Goal: Transaction & Acquisition: Purchase product/service

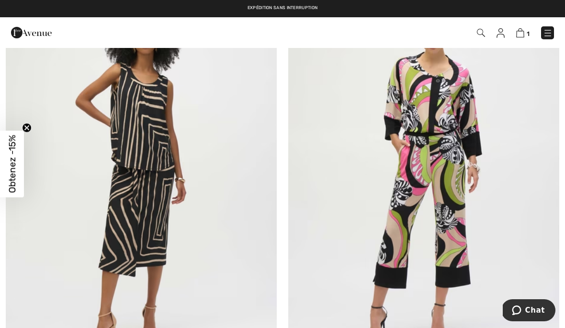
scroll to position [7138, 0]
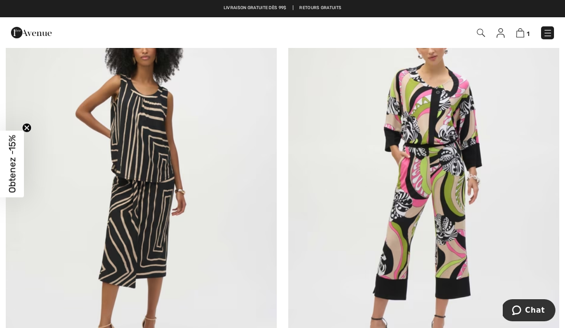
click at [144, 160] on img at bounding box center [141, 183] width 271 height 407
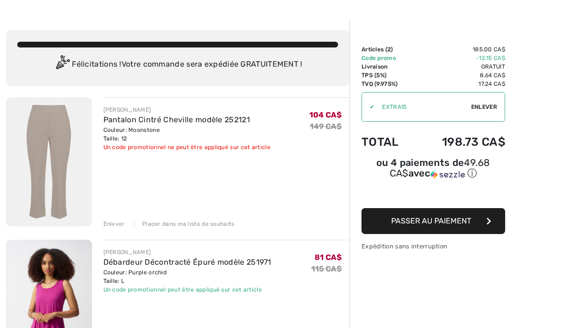
scroll to position [31, 0]
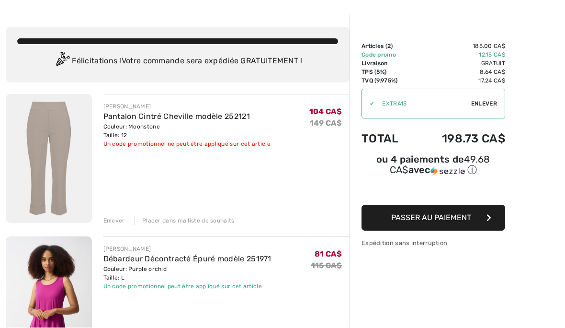
click at [121, 222] on div "Enlever" at bounding box center [114, 220] width 22 height 9
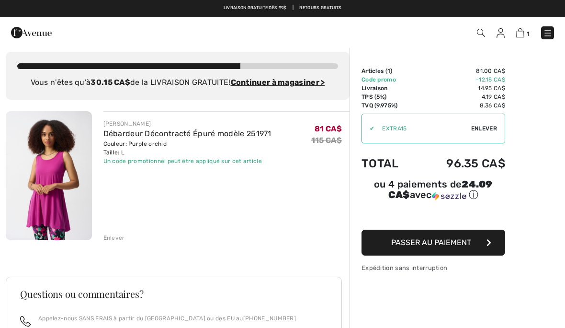
scroll to position [0, 0]
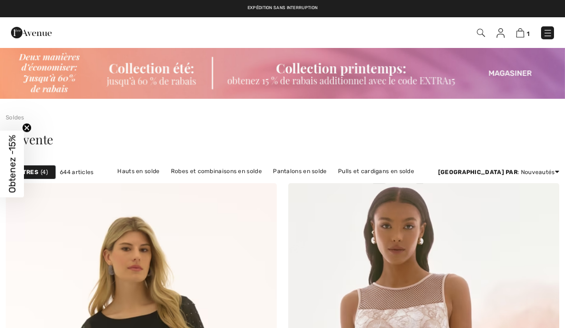
checkbox input "true"
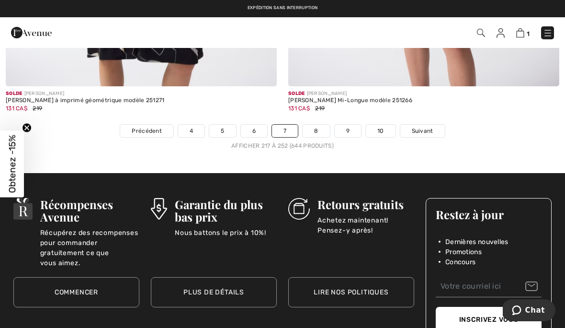
scroll to position [8487, 0]
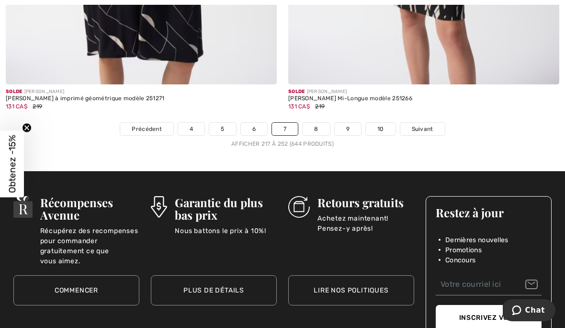
click at [420, 125] on span "Suivant" at bounding box center [423, 129] width 22 height 9
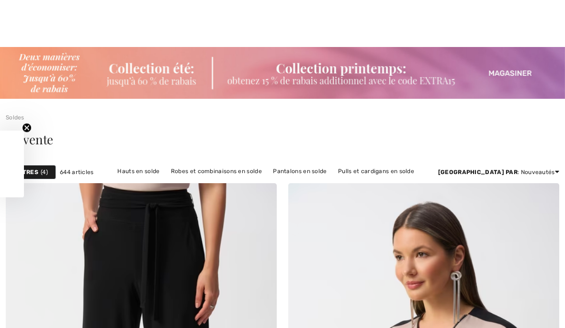
checkbox input "true"
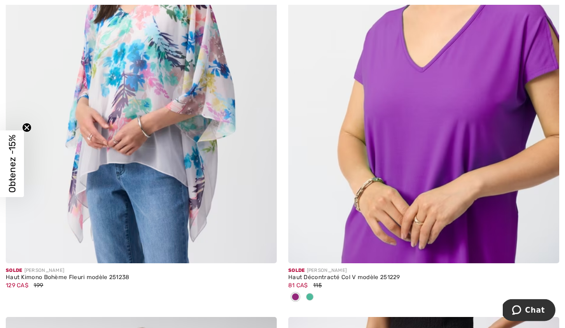
scroll to position [786, 0]
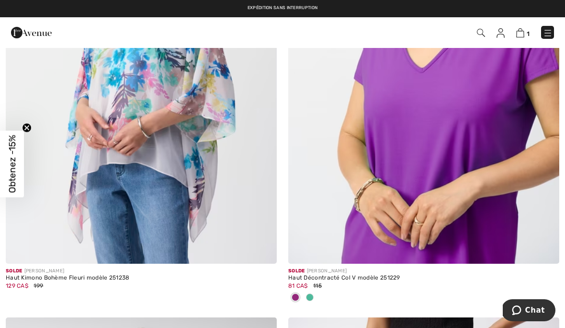
click at [475, 219] on img at bounding box center [423, 60] width 271 height 407
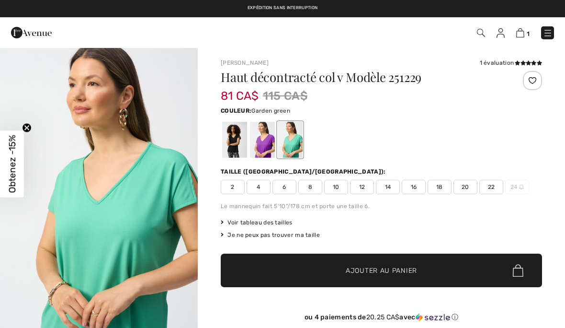
checkbox input "true"
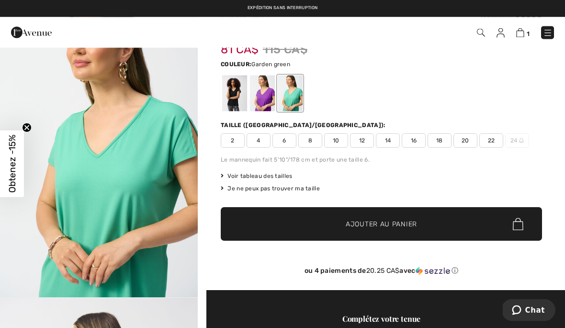
click at [132, 180] on img "1 / 4" at bounding box center [99, 149] width 198 height 296
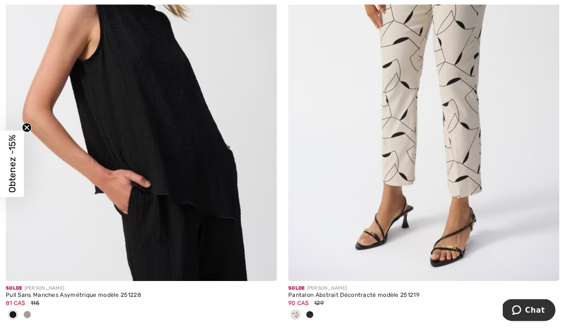
scroll to position [1228, 0]
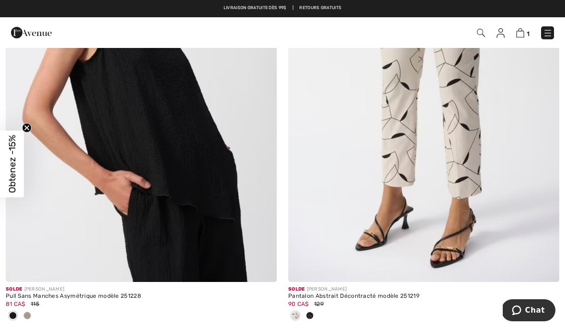
click at [236, 250] on img at bounding box center [141, 78] width 271 height 407
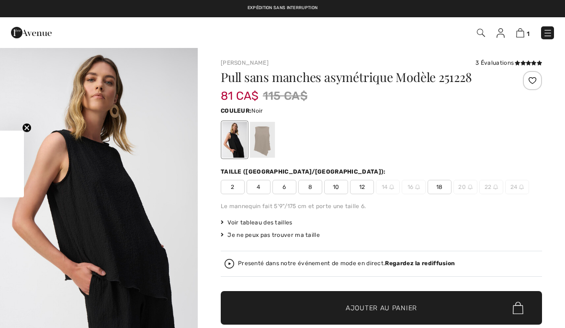
checkbox input "true"
click at [162, 258] on img "1 / 5" at bounding box center [99, 195] width 198 height 296
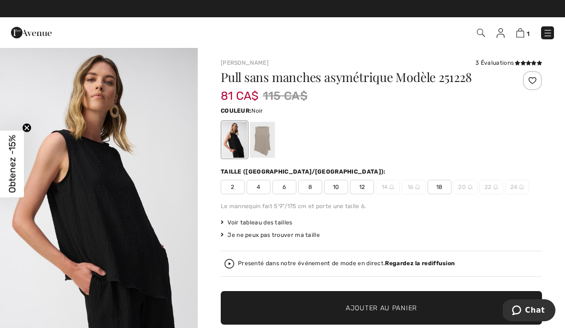
click at [268, 151] on div at bounding box center [262, 140] width 25 height 36
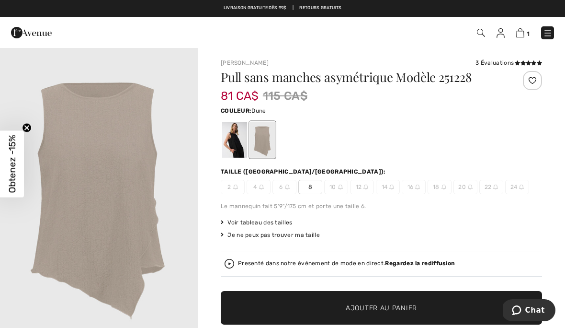
click at [173, 263] on img "1 / 1" at bounding box center [99, 195] width 198 height 297
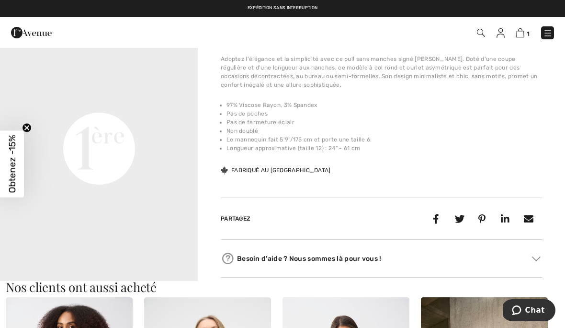
scroll to position [344, 0]
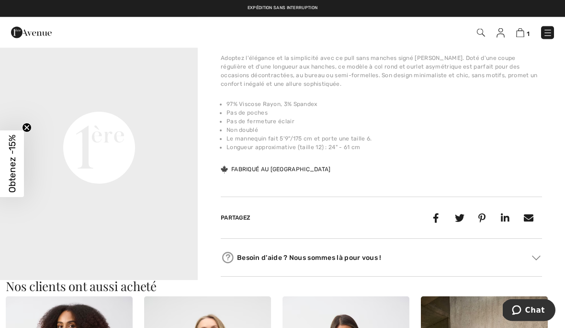
click at [158, 99] on video "Your browser does not support the video tag." at bounding box center [99, 49] width 198 height 99
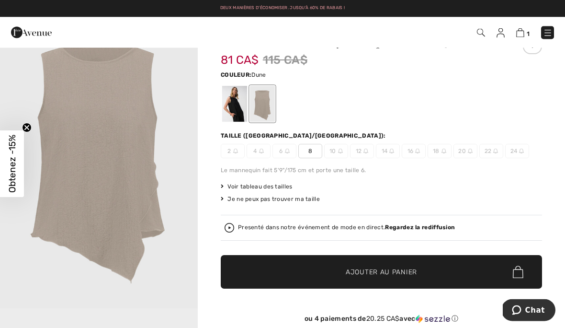
scroll to position [0, 0]
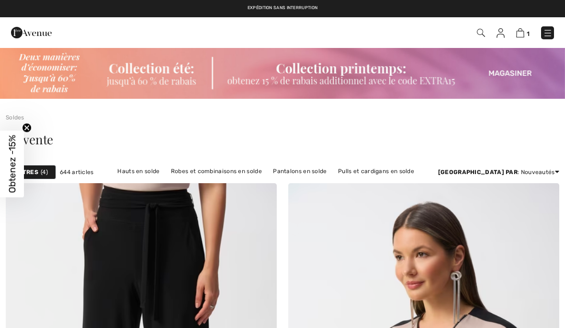
checkbox input "true"
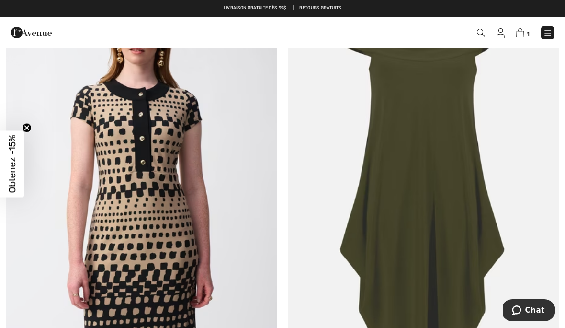
scroll to position [2028, 0]
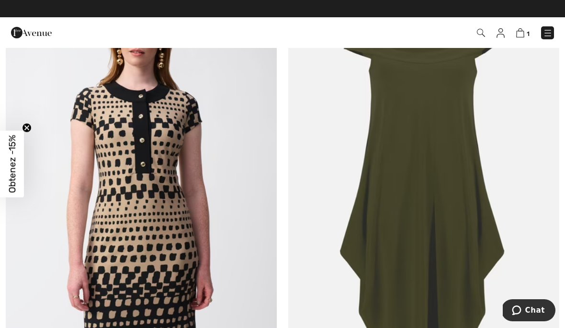
click at [449, 273] on img at bounding box center [423, 182] width 271 height 407
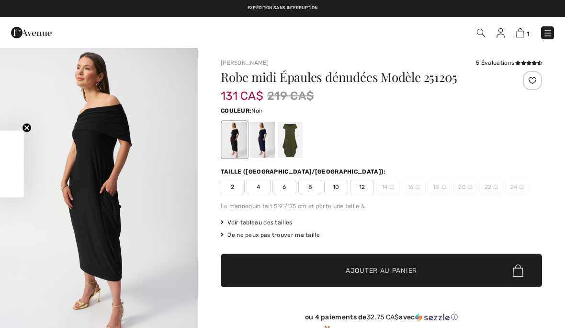
checkbox input "true"
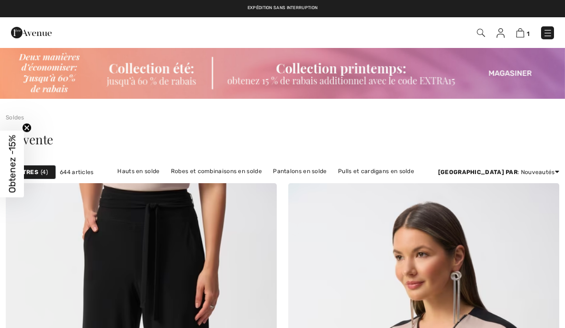
checkbox input "true"
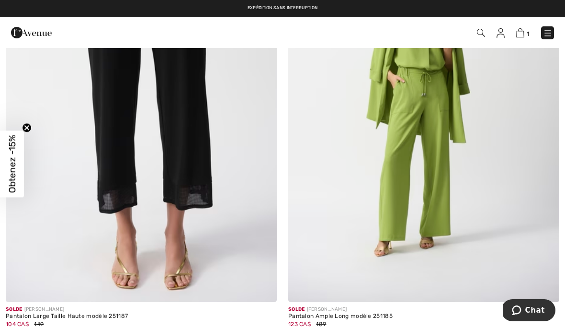
scroll to position [4008, 0]
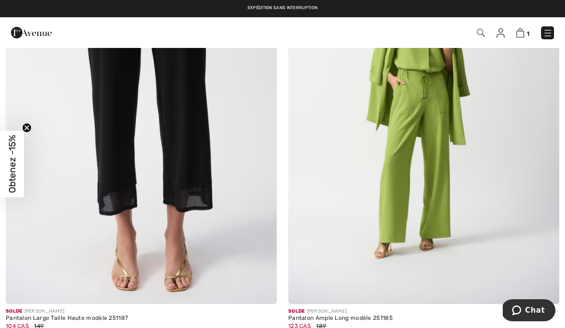
click at [252, 238] on img at bounding box center [141, 100] width 271 height 407
click at [249, 202] on img at bounding box center [141, 100] width 271 height 407
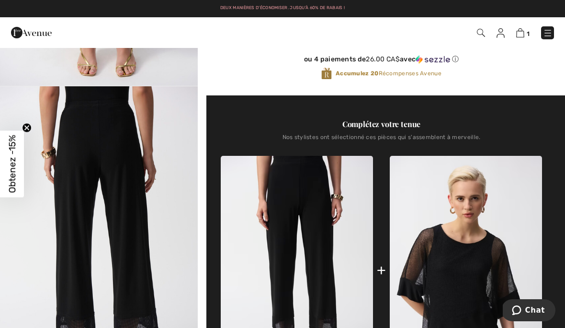
scroll to position [261, 0]
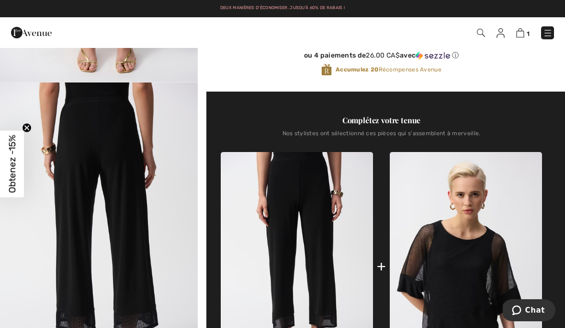
click at [138, 196] on img "2 / 5" at bounding box center [99, 230] width 198 height 296
click at [81, 155] on img "2 / 5" at bounding box center [99, 230] width 198 height 296
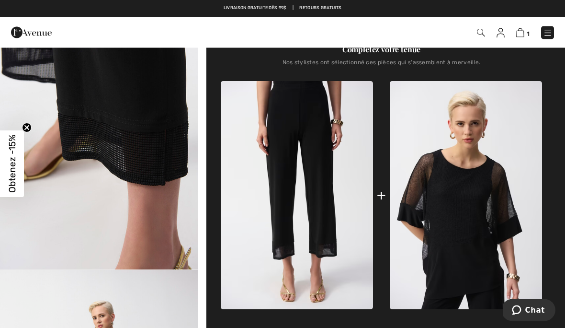
scroll to position [330, 0]
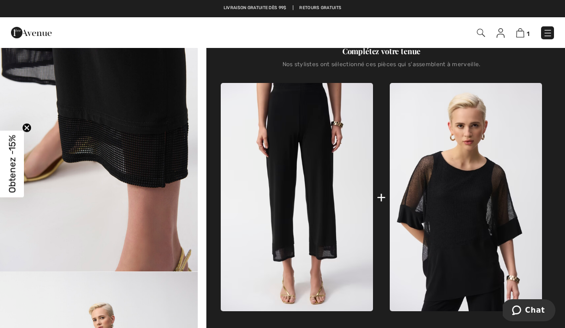
click at [477, 247] on img at bounding box center [466, 197] width 152 height 228
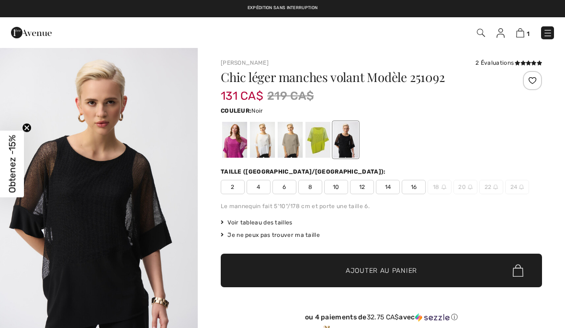
checkbox input "true"
click at [158, 259] on img "1 / 7" at bounding box center [99, 195] width 198 height 296
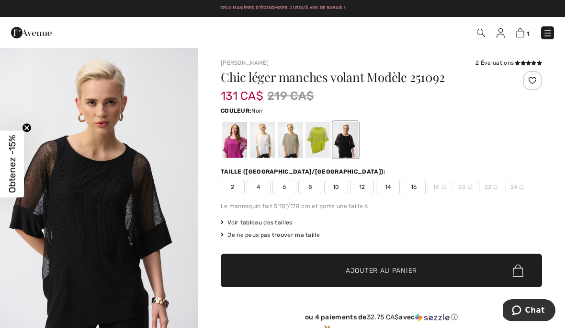
click at [320, 143] on div at bounding box center [318, 140] width 25 height 36
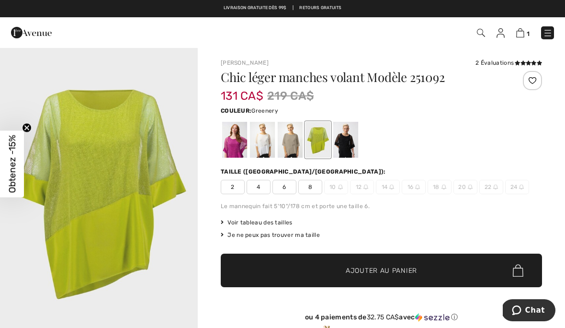
click at [239, 152] on div at bounding box center [234, 140] width 25 height 36
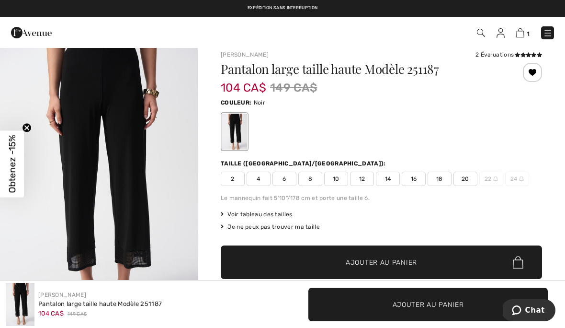
scroll to position [29, 0]
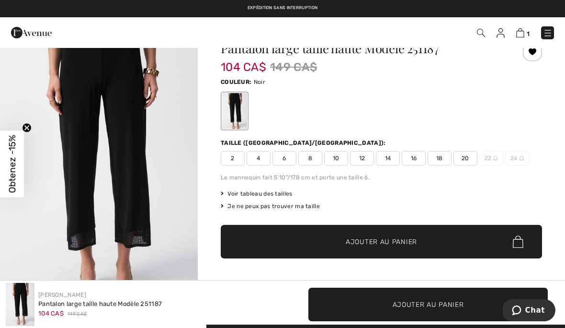
click at [367, 162] on span "12" at bounding box center [362, 158] width 24 height 14
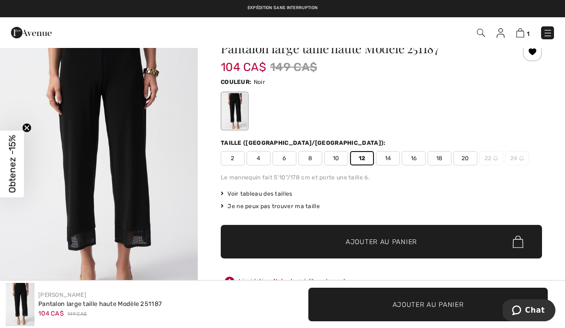
click at [412, 238] on span "Ajouter au panier" at bounding box center [381, 242] width 71 height 10
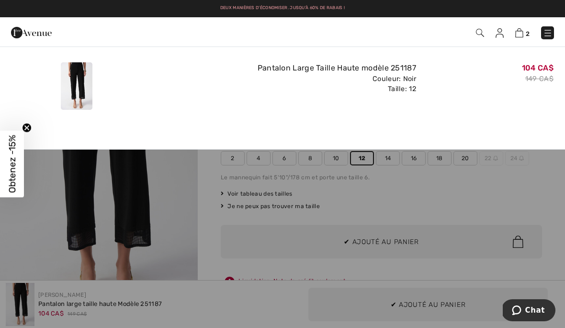
click at [519, 33] on img at bounding box center [519, 32] width 8 height 9
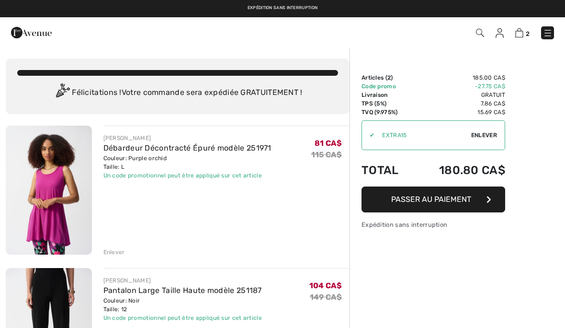
click at [517, 40] on div "2 Commander" at bounding box center [398, 33] width 325 height 20
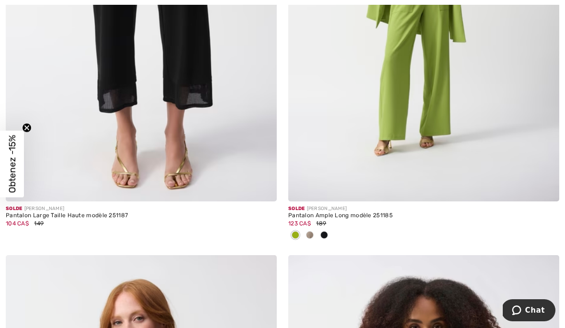
scroll to position [4135, 0]
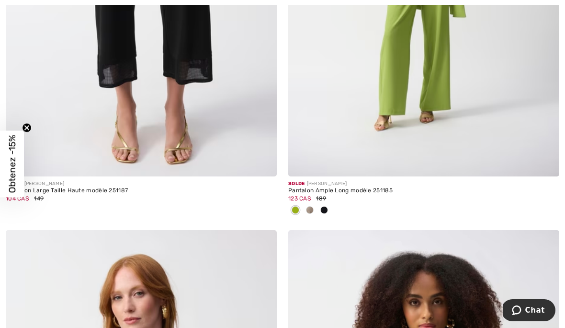
click at [325, 207] on span at bounding box center [324, 210] width 8 height 8
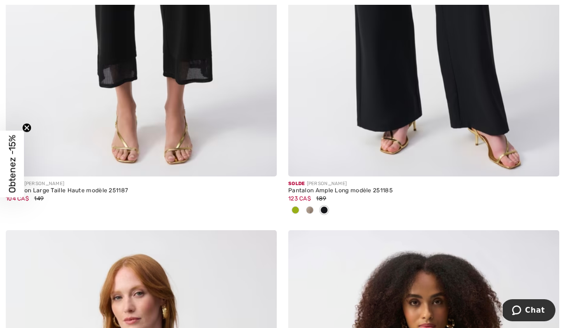
click at [326, 209] on span at bounding box center [324, 210] width 8 height 8
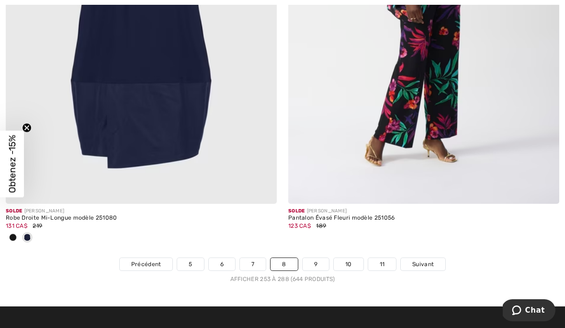
scroll to position [8221, 0]
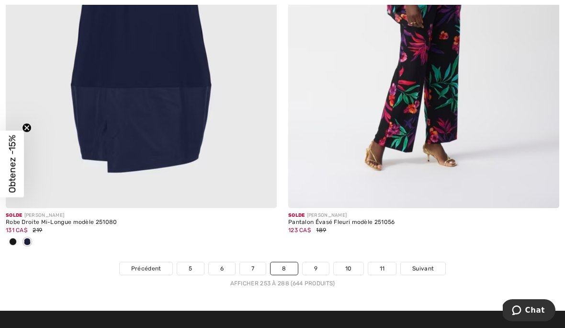
click at [426, 264] on span "Suivant" at bounding box center [423, 268] width 22 height 9
click at [423, 264] on span "Suivant" at bounding box center [423, 268] width 22 height 9
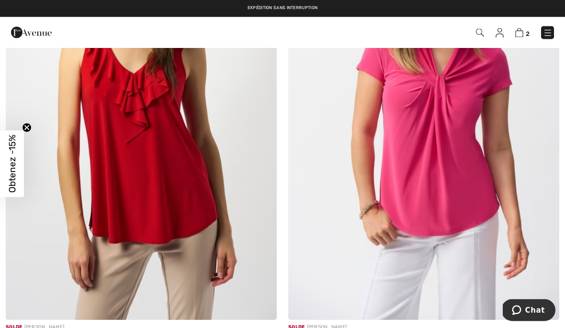
scroll to position [1165, 0]
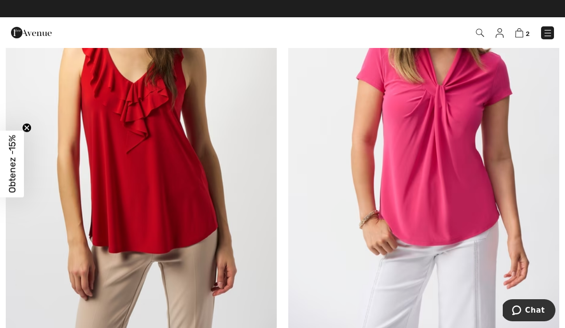
click at [199, 236] on img at bounding box center [141, 125] width 271 height 407
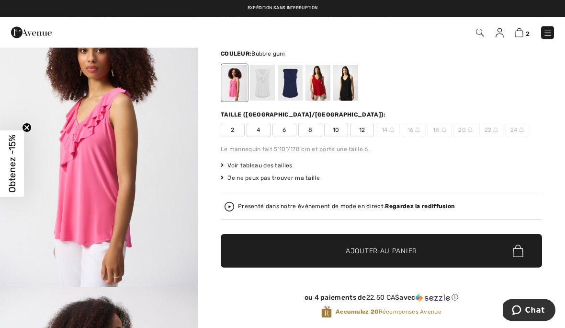
scroll to position [57, 0]
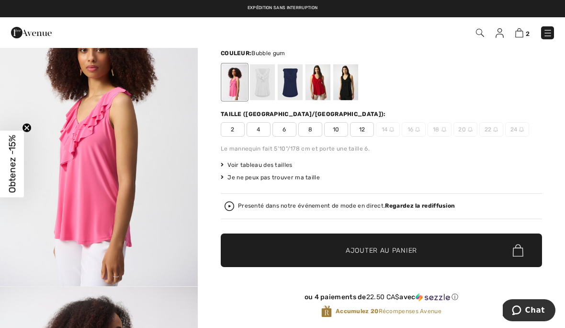
click at [151, 186] on img "1 / 6" at bounding box center [99, 137] width 198 height 296
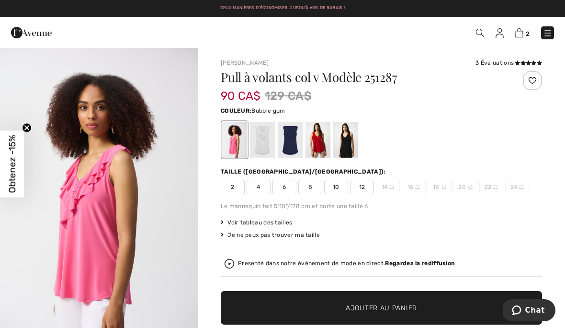
click at [322, 142] on div at bounding box center [318, 140] width 25 height 36
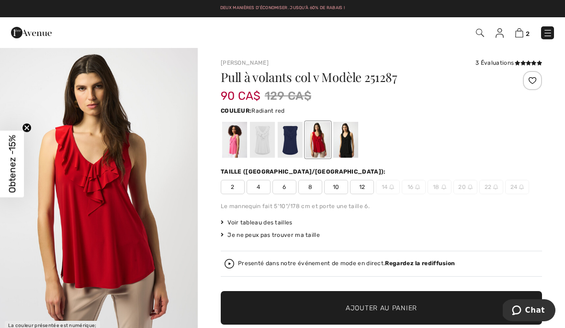
click at [343, 152] on div at bounding box center [345, 140] width 25 height 36
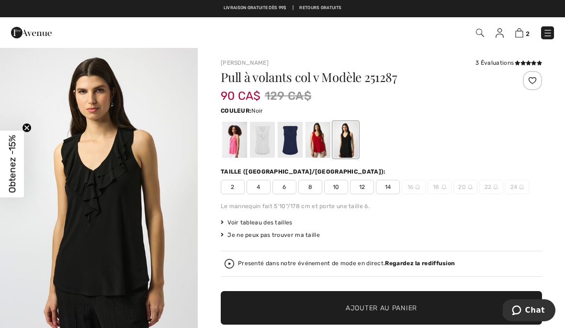
click at [170, 228] on img "1 / 8" at bounding box center [99, 195] width 198 height 296
click at [238, 151] on div at bounding box center [234, 140] width 25 height 36
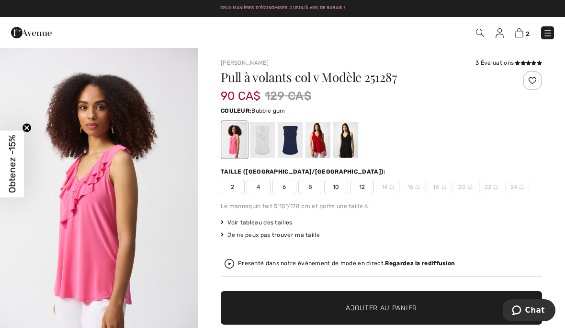
click at [158, 221] on img "1 / 6" at bounding box center [99, 195] width 198 height 296
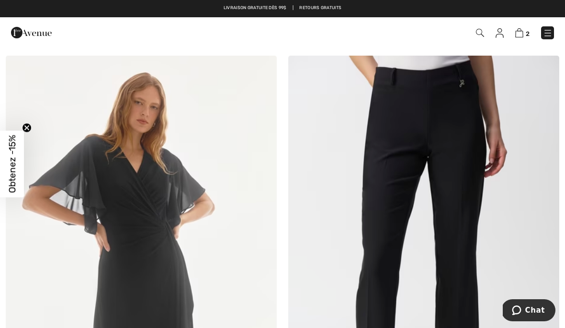
scroll to position [5230, 0]
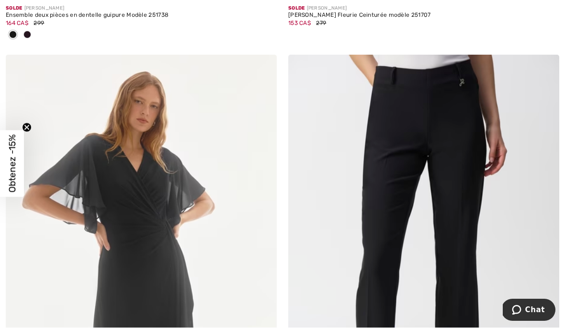
click at [464, 213] on img at bounding box center [423, 258] width 271 height 407
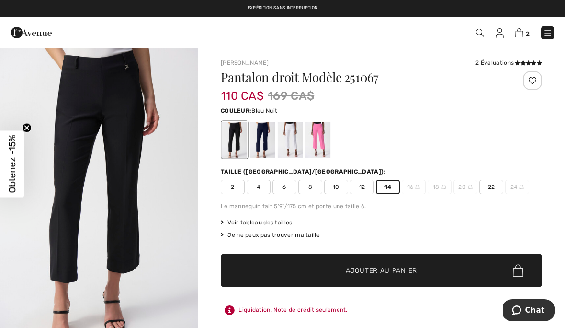
click at [268, 146] on div at bounding box center [262, 140] width 25 height 36
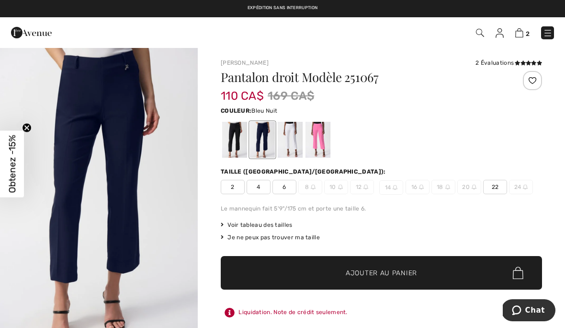
click at [292, 146] on div at bounding box center [290, 140] width 25 height 36
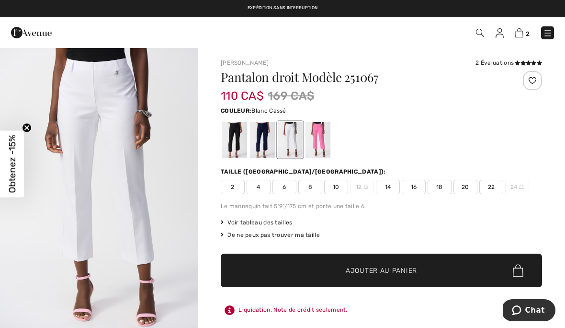
click at [314, 144] on div at bounding box center [318, 140] width 25 height 36
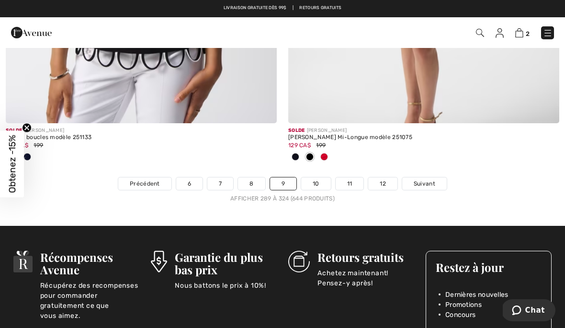
scroll to position [8415, 0]
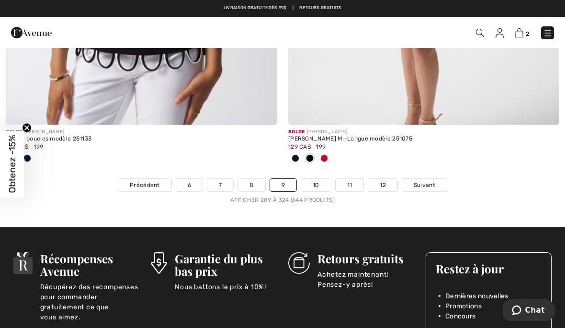
click at [425, 181] on span "Suivant" at bounding box center [425, 185] width 22 height 9
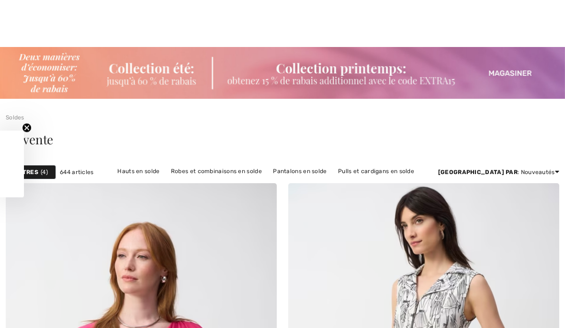
checkbox input "true"
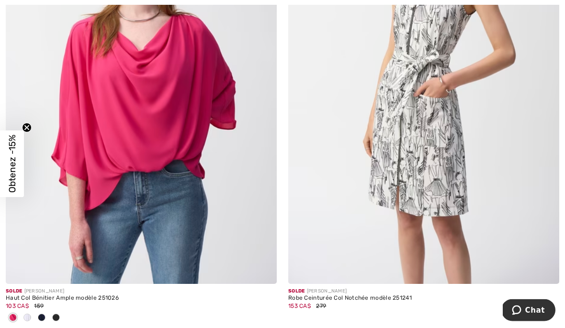
scroll to position [307, 0]
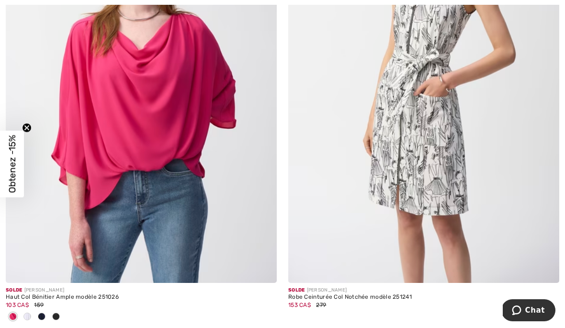
click at [210, 227] on img at bounding box center [141, 79] width 271 height 407
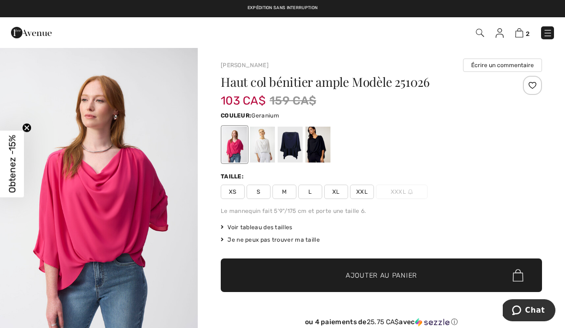
click at [177, 214] on img "1 / 5" at bounding box center [99, 195] width 198 height 296
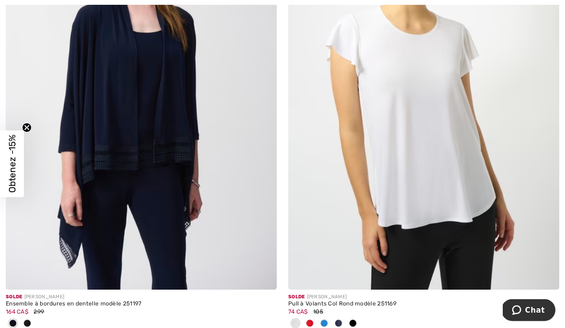
scroll to position [3591, 0]
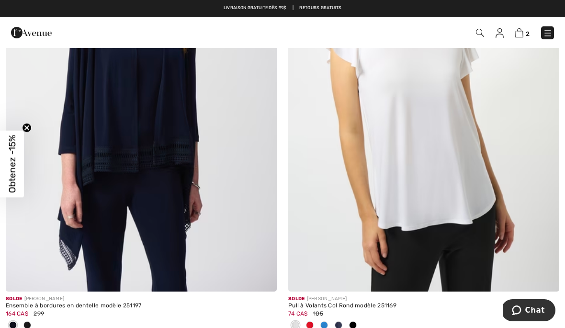
click at [446, 205] on img at bounding box center [423, 88] width 271 height 407
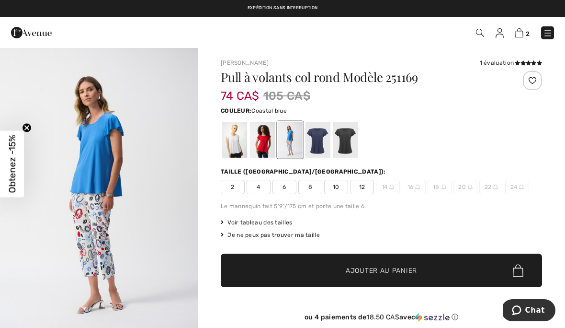
click at [182, 199] on img "1 / 5" at bounding box center [99, 195] width 198 height 296
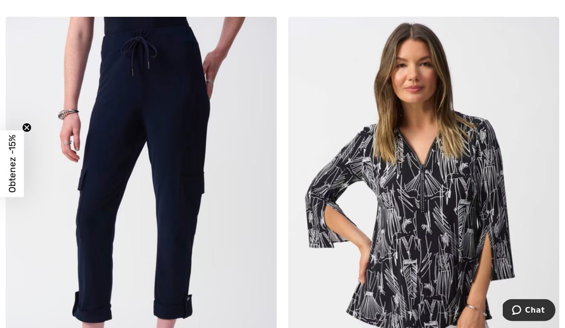
scroll to position [4839, 0]
click at [192, 279] on img at bounding box center [141, 220] width 271 height 407
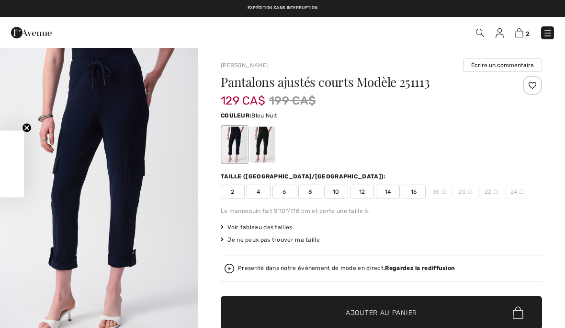
checkbox input "true"
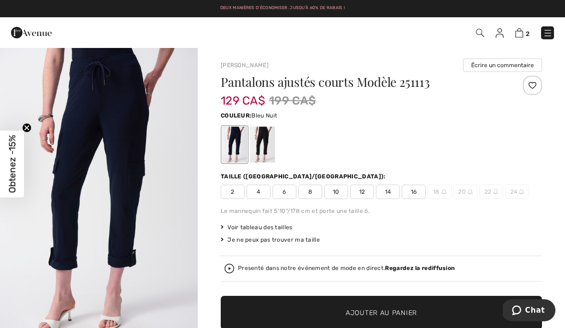
click at [137, 219] on img "1 / 5" at bounding box center [99, 195] width 198 height 296
click at [68, 216] on img "1 / 5" at bounding box center [99, 195] width 198 height 296
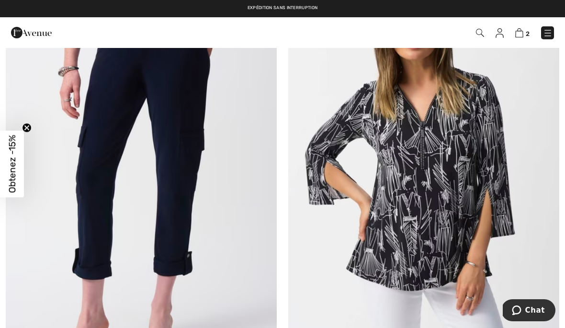
click at [515, 39] on span "2" at bounding box center [398, 32] width 311 height 13
click at [521, 36] on img at bounding box center [519, 32] width 8 height 9
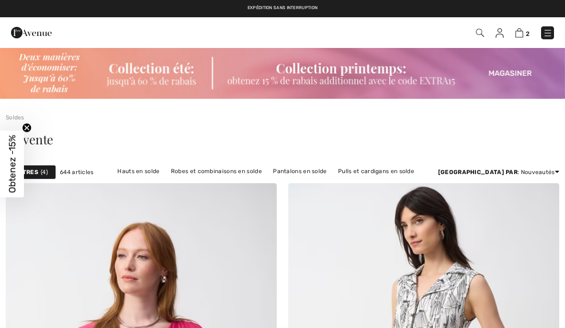
checkbox input "true"
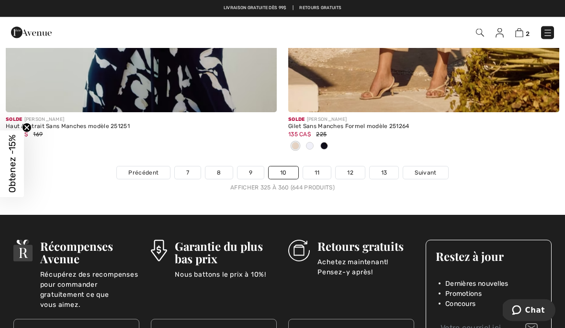
scroll to position [8428, 0]
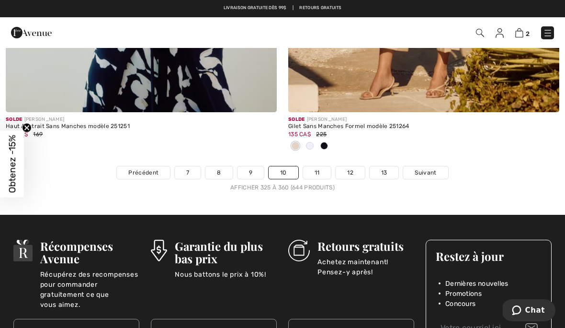
click at [436, 168] on span "Suivant" at bounding box center [426, 172] width 22 height 9
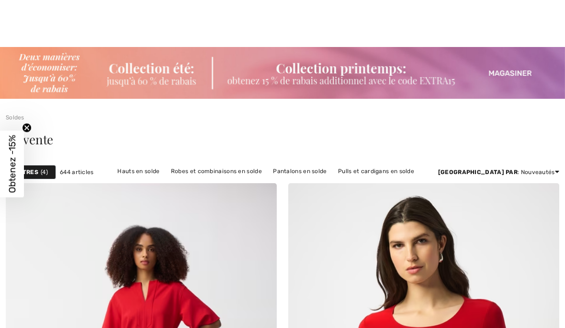
checkbox input "true"
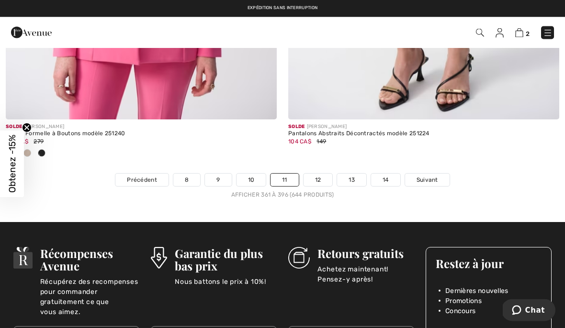
scroll to position [8310, 0]
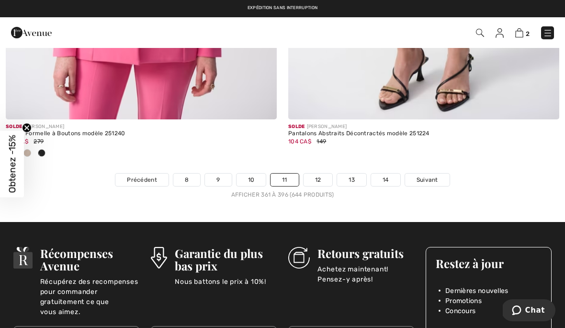
click at [431, 176] on span "Suivant" at bounding box center [428, 179] width 22 height 9
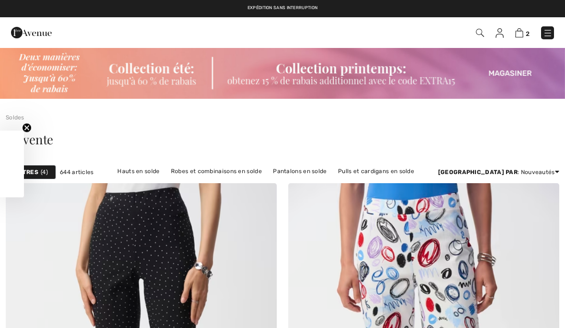
checkbox input "true"
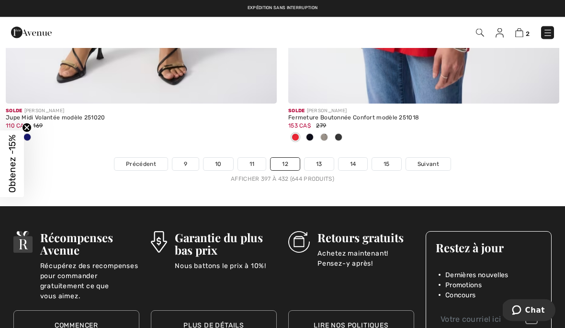
scroll to position [8326, 0]
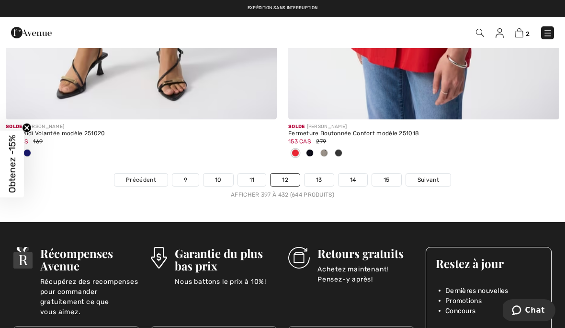
click at [434, 175] on span "Suivant" at bounding box center [429, 179] width 22 height 9
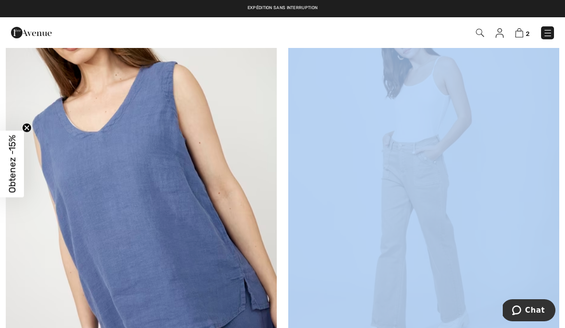
scroll to position [4782, 0]
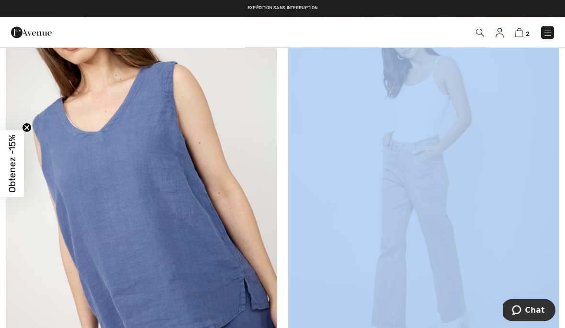
click at [84, 31] on div at bounding box center [120, 33] width 232 height 26
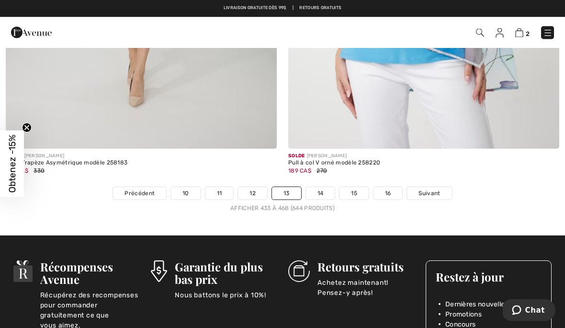
scroll to position [8249, 0]
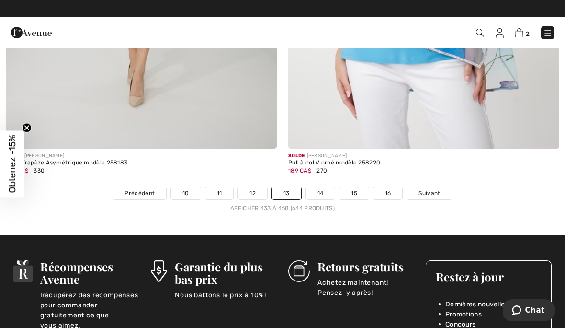
click at [439, 189] on span "Suivant" at bounding box center [430, 193] width 22 height 9
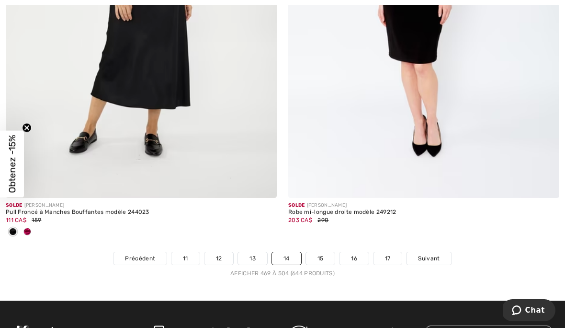
scroll to position [8248, 0]
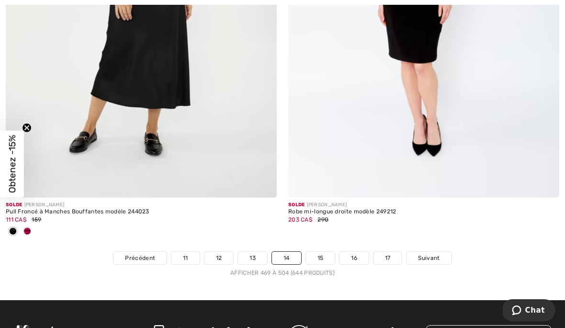
click at [437, 253] on span "Suivant" at bounding box center [429, 257] width 22 height 9
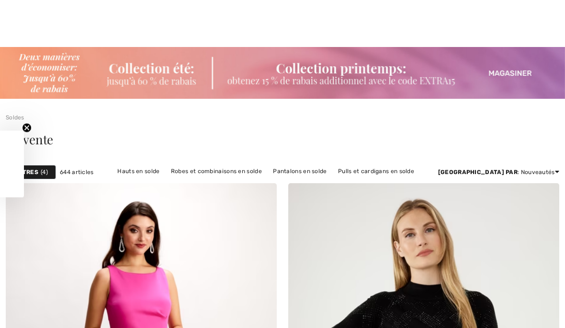
checkbox input "true"
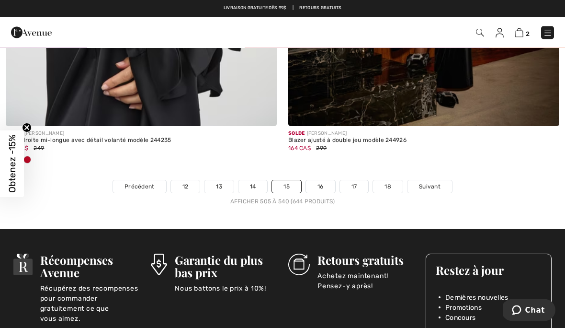
scroll to position [8319, 0]
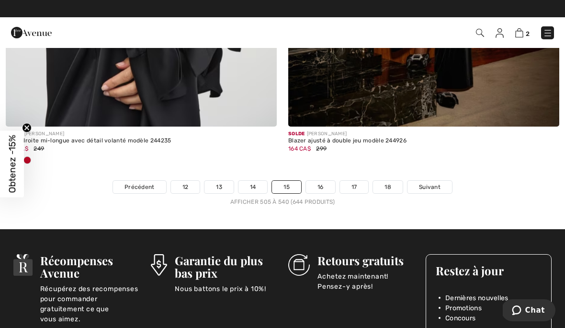
click at [429, 182] on span "Suivant" at bounding box center [430, 186] width 22 height 9
click at [435, 182] on span "Suivant" at bounding box center [430, 186] width 22 height 9
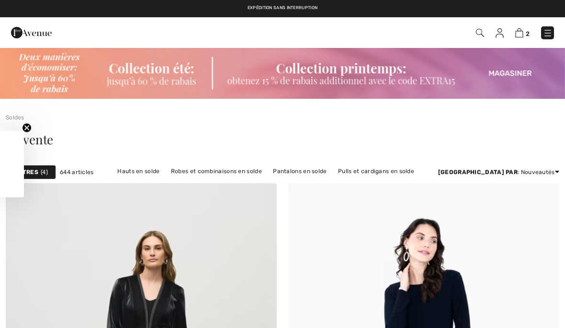
checkbox input "true"
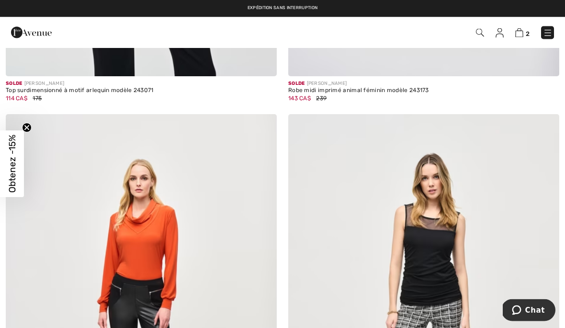
scroll to position [2350, 0]
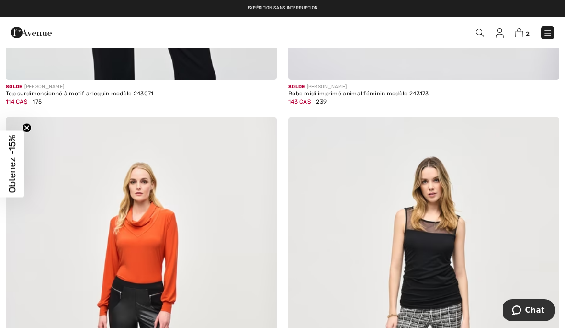
click at [518, 36] on img at bounding box center [519, 32] width 8 height 9
click at [517, 36] on img at bounding box center [519, 32] width 8 height 9
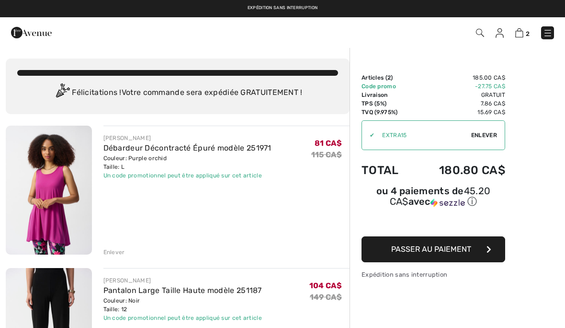
click at [117, 249] on div "Enlever" at bounding box center [114, 252] width 22 height 9
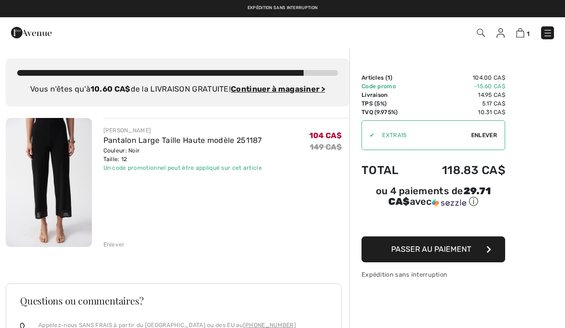
click at [118, 246] on div "Enlever" at bounding box center [114, 244] width 22 height 9
